Goal: Information Seeking & Learning: Learn about a topic

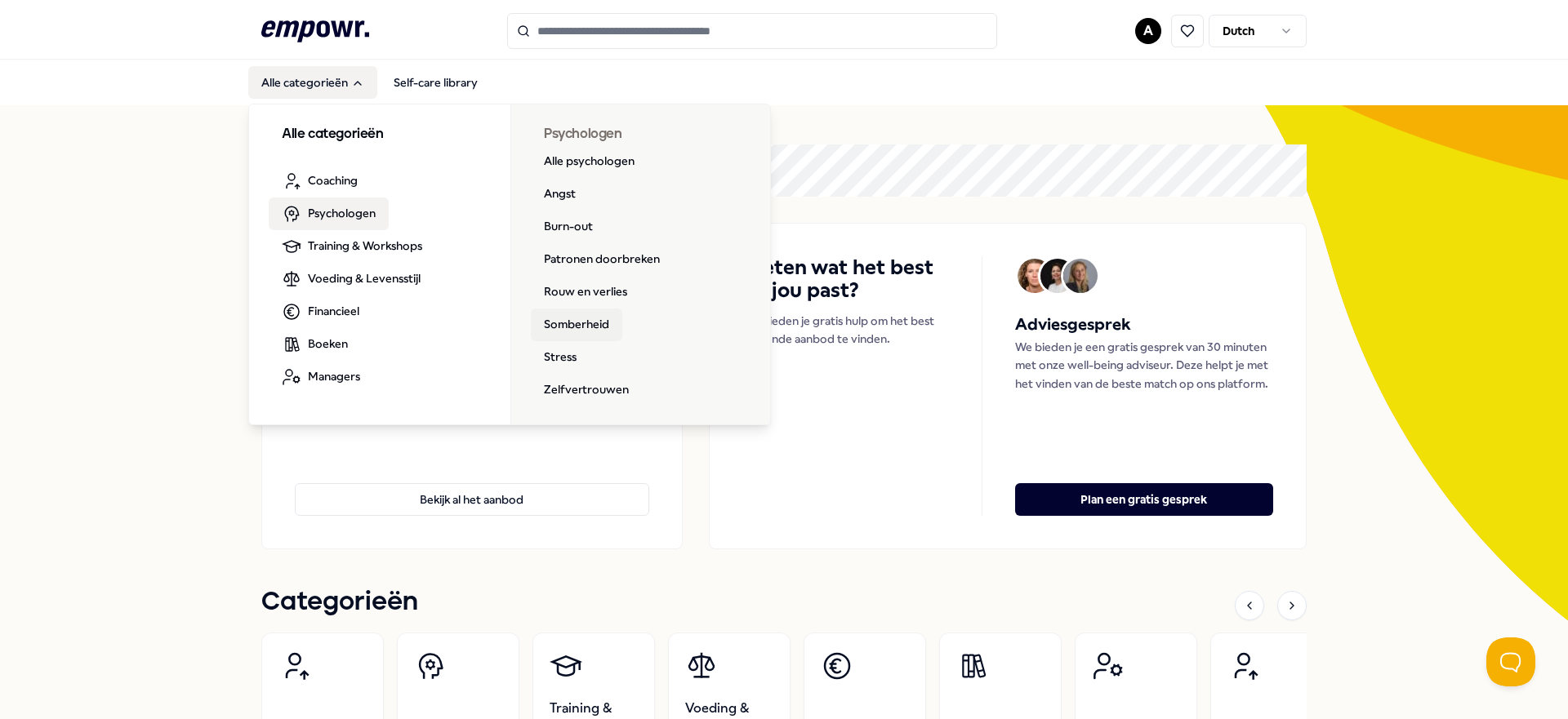
click at [563, 321] on link "Somberheid" at bounding box center [576, 325] width 92 height 33
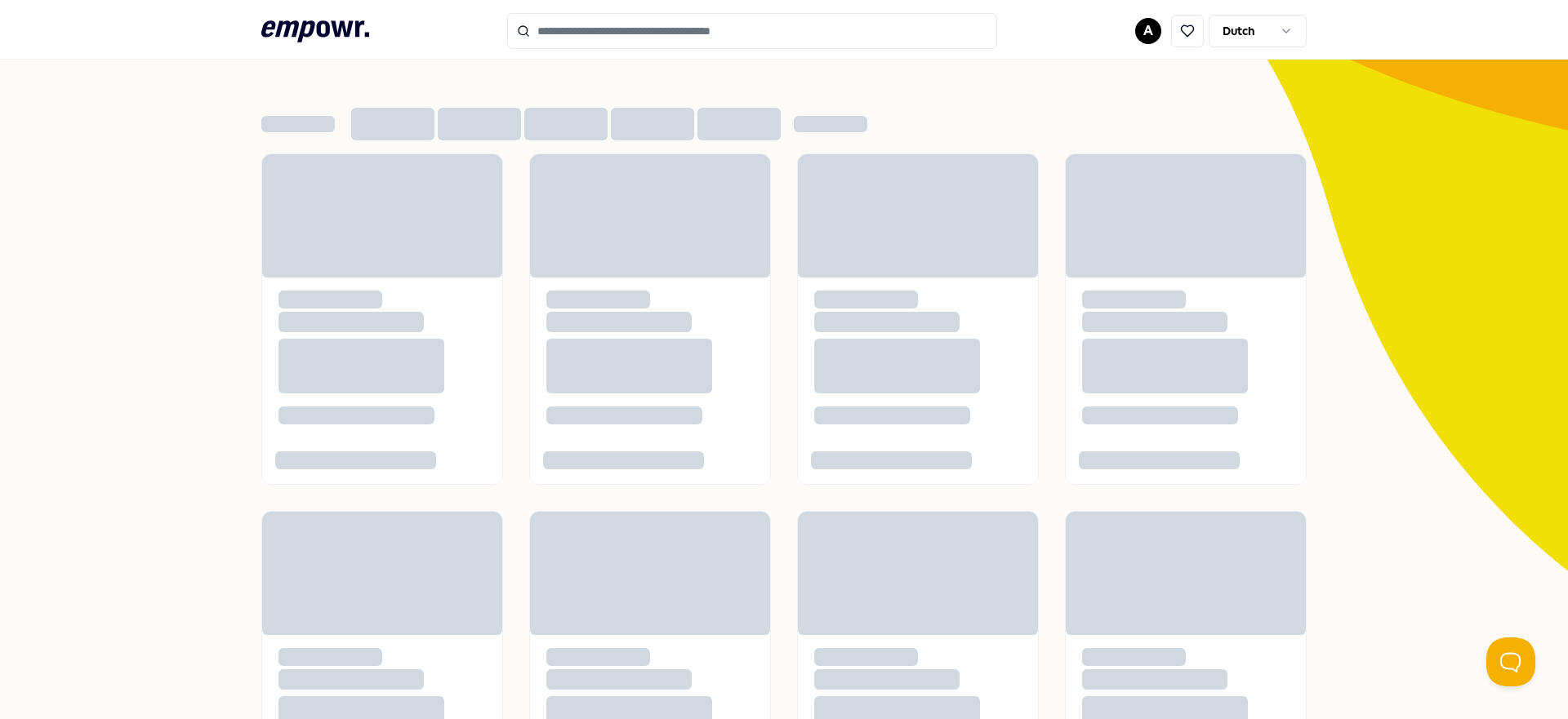
scroll to position [9, 0]
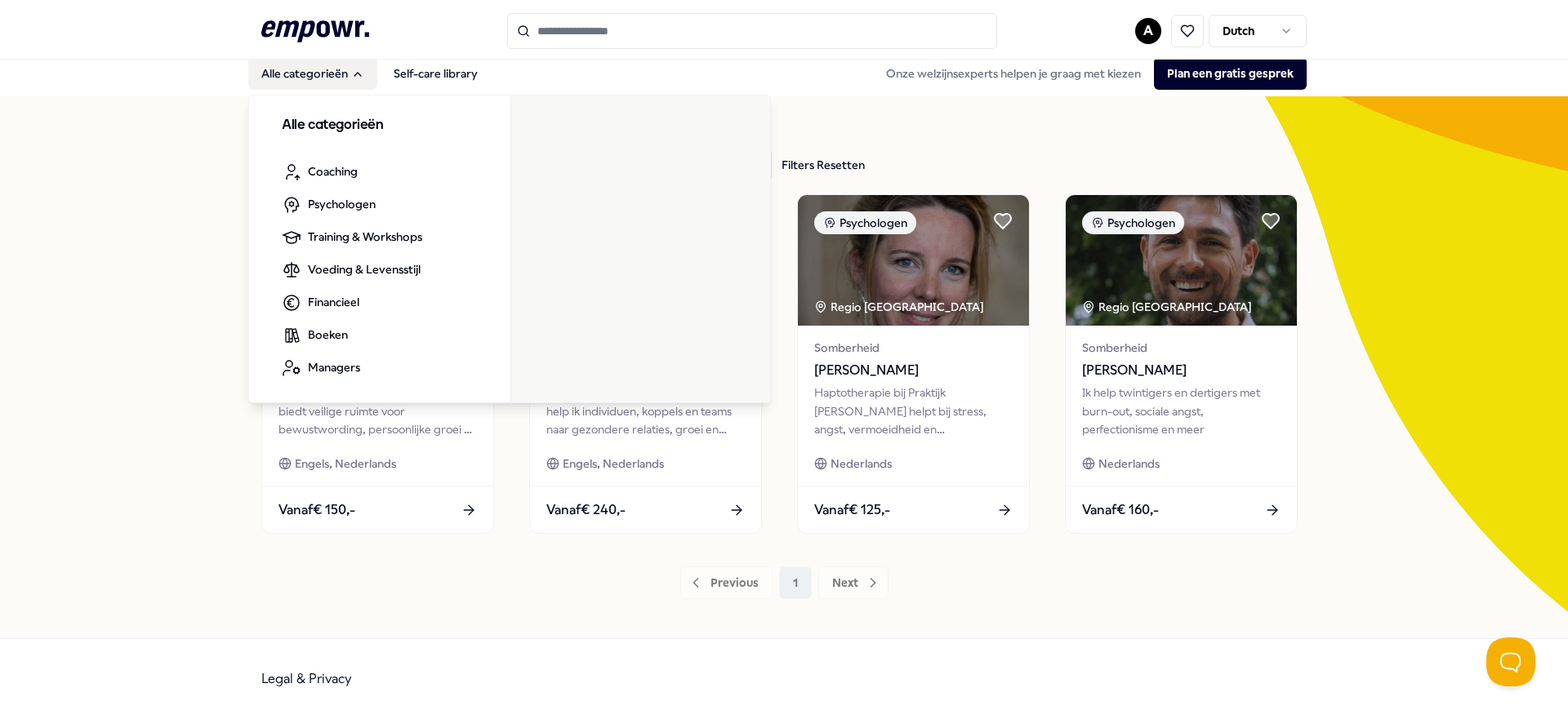
click at [342, 81] on button "Alle categorieën" at bounding box center [313, 73] width 129 height 33
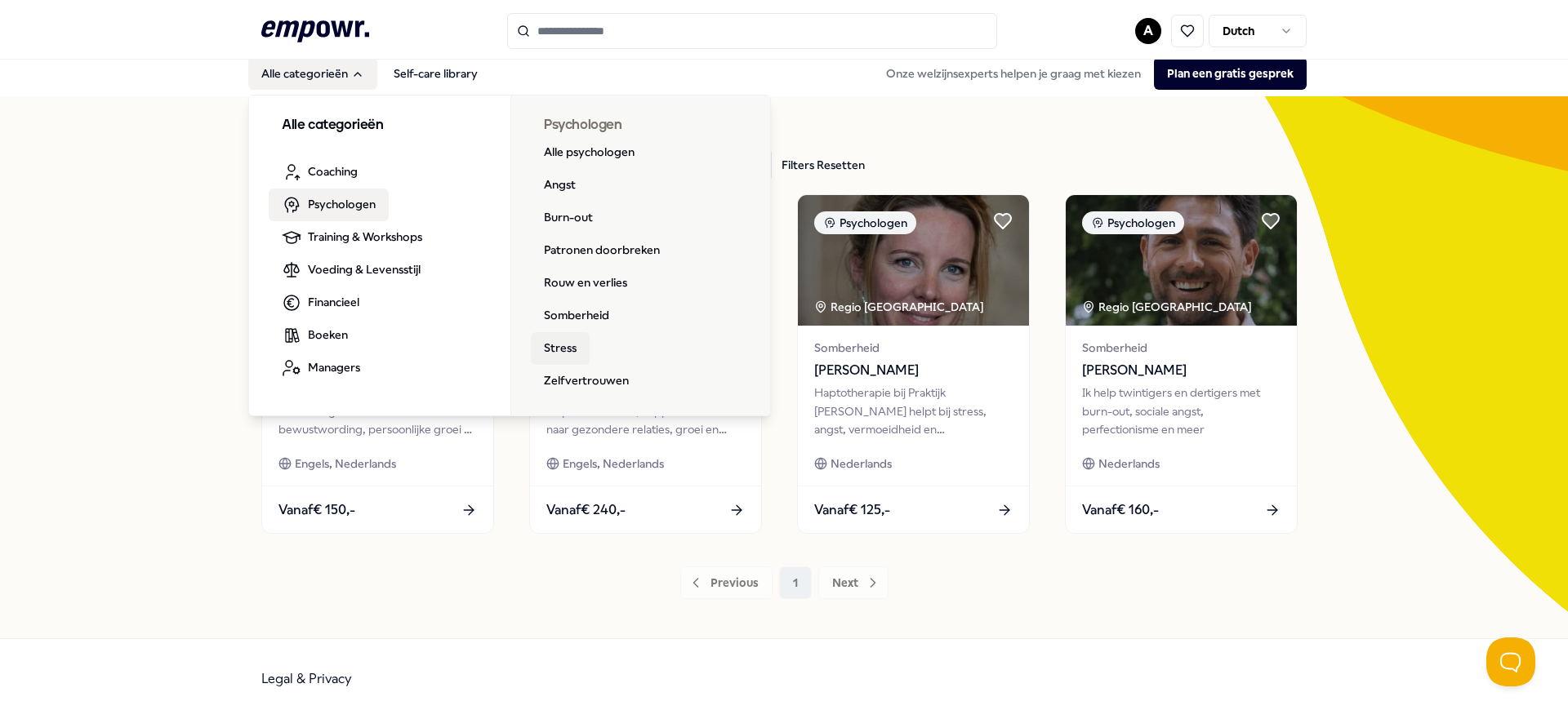
click at [572, 353] on link "Stress" at bounding box center [559, 349] width 59 height 33
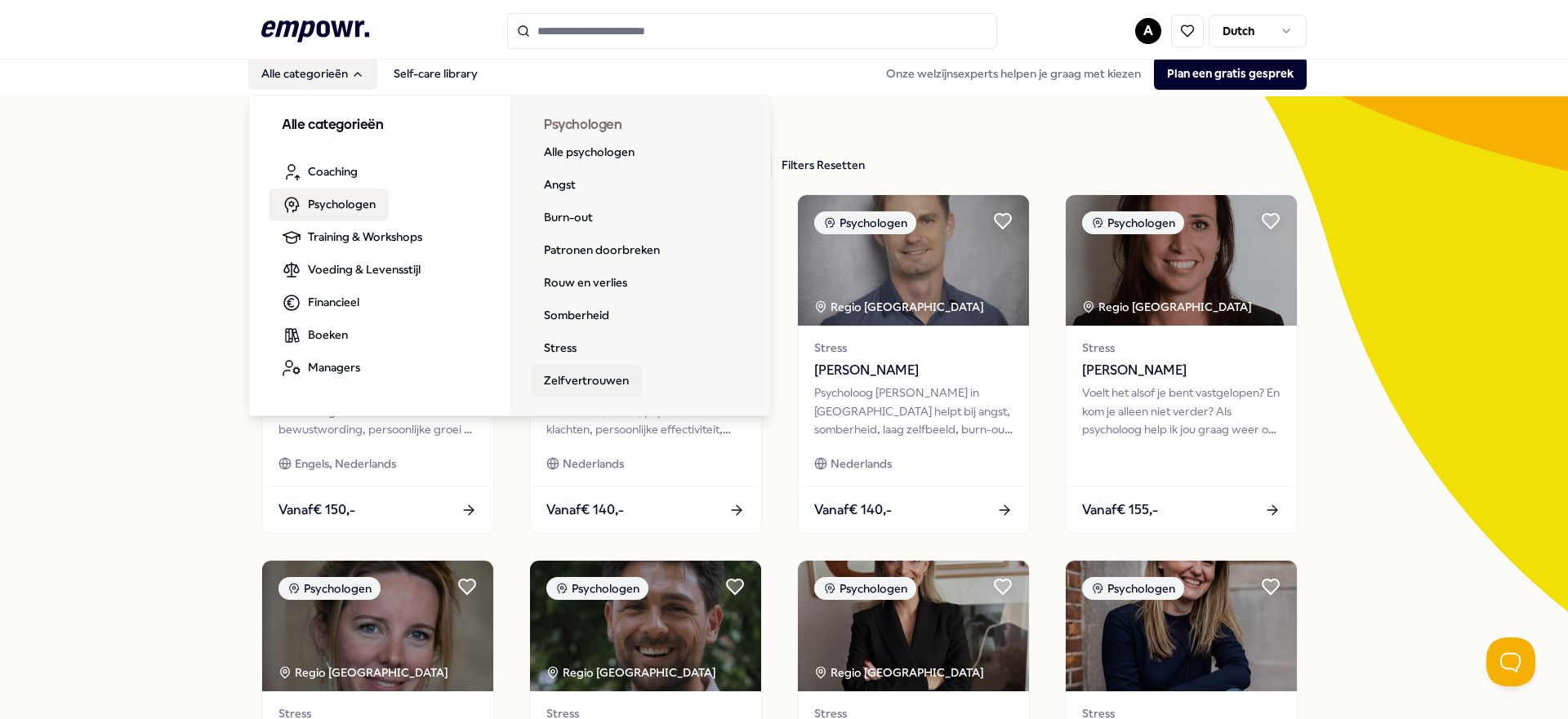
click at [587, 378] on link "Zelfvertrouwen" at bounding box center [586, 382] width 111 height 33
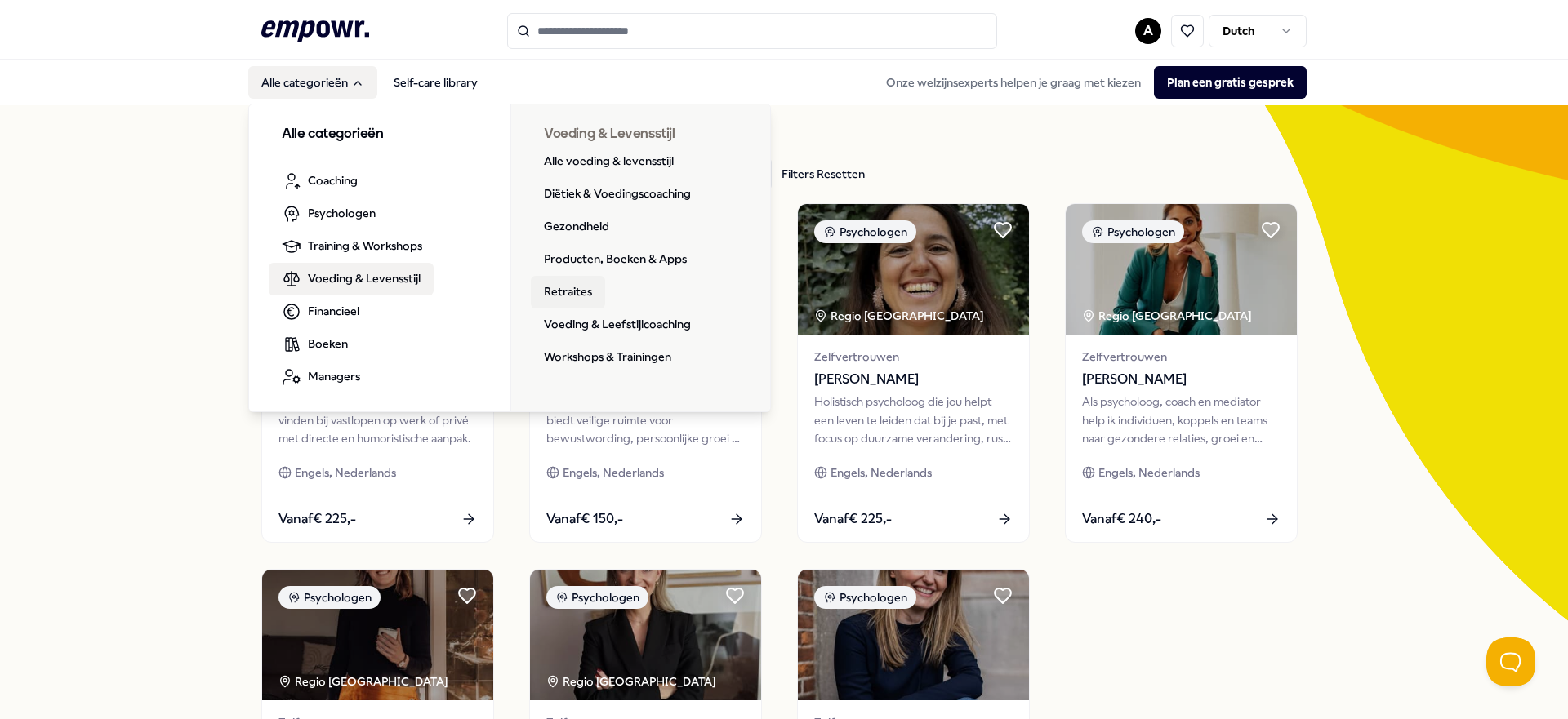
click at [583, 292] on link "Retraites" at bounding box center [567, 293] width 74 height 33
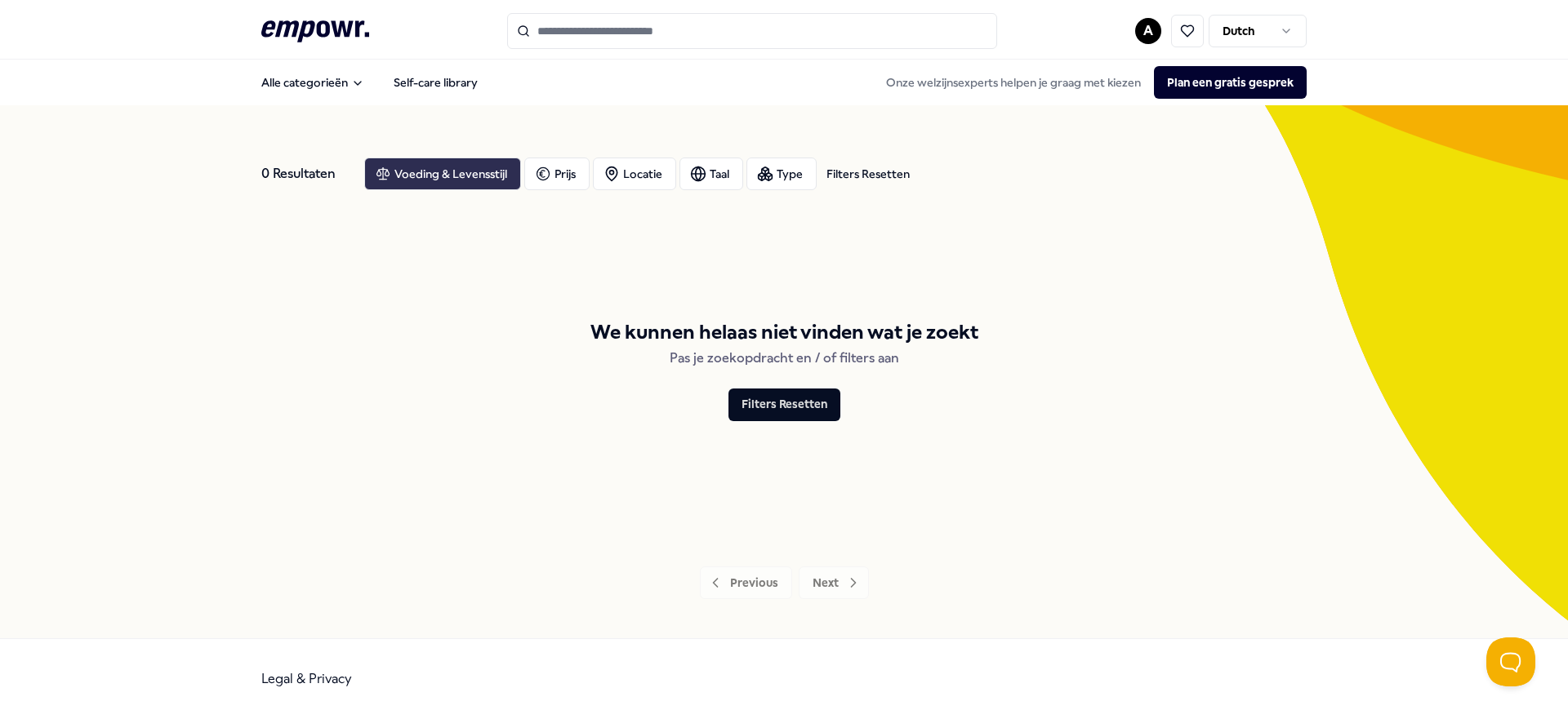
click at [426, 177] on div "Voeding & Levensstijl" at bounding box center [443, 174] width 157 height 33
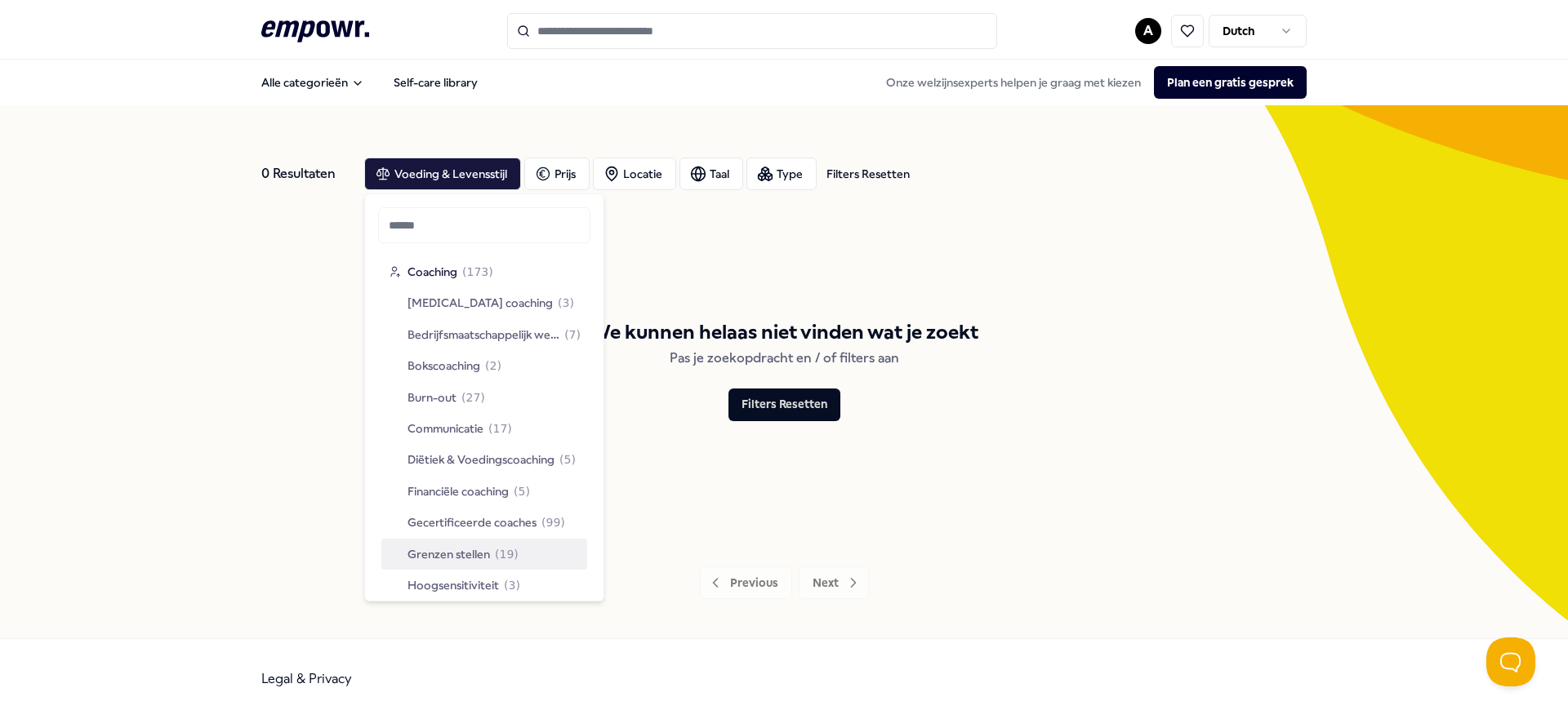
click at [442, 553] on span "Grenzen stellen" at bounding box center [449, 554] width 82 height 18
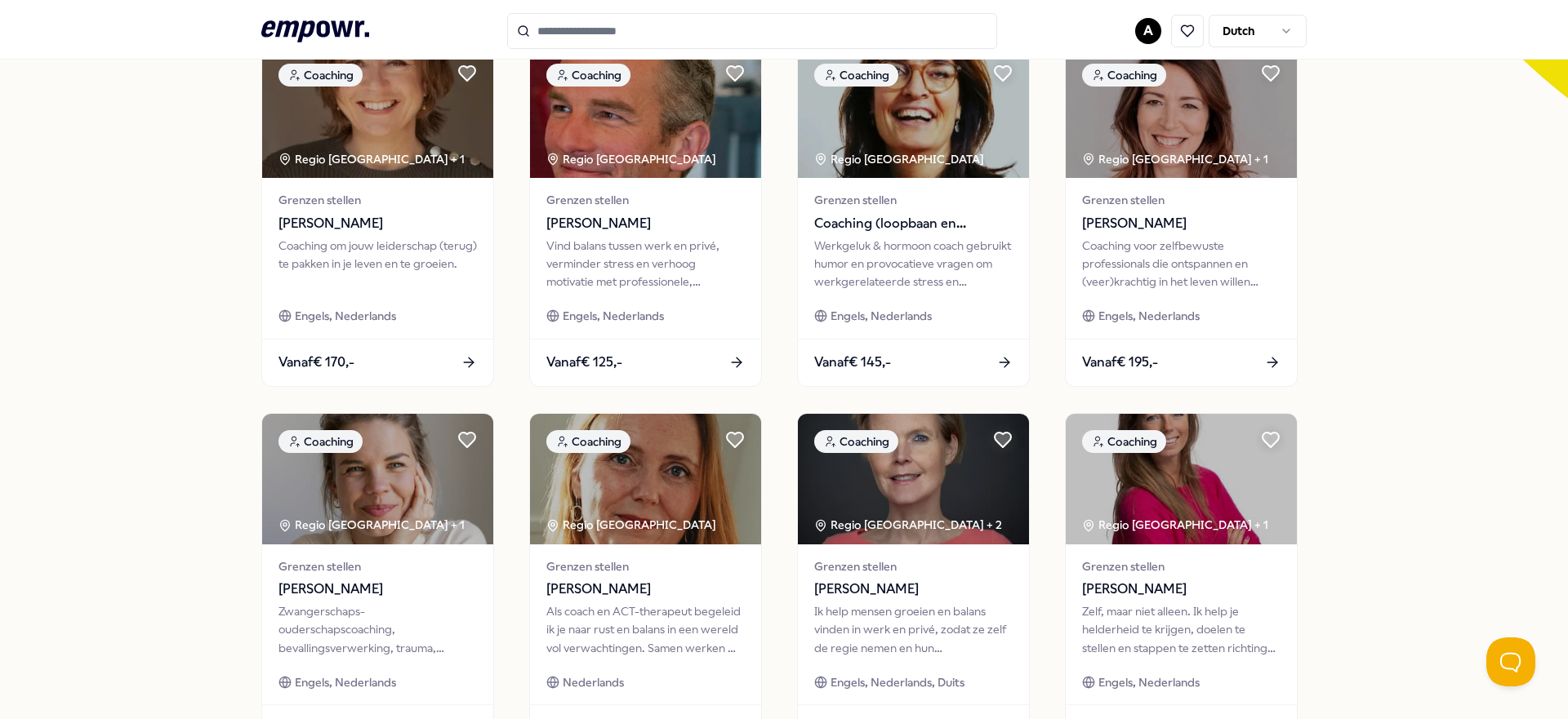
scroll to position [524, 0]
